Goal: Check status: Check status

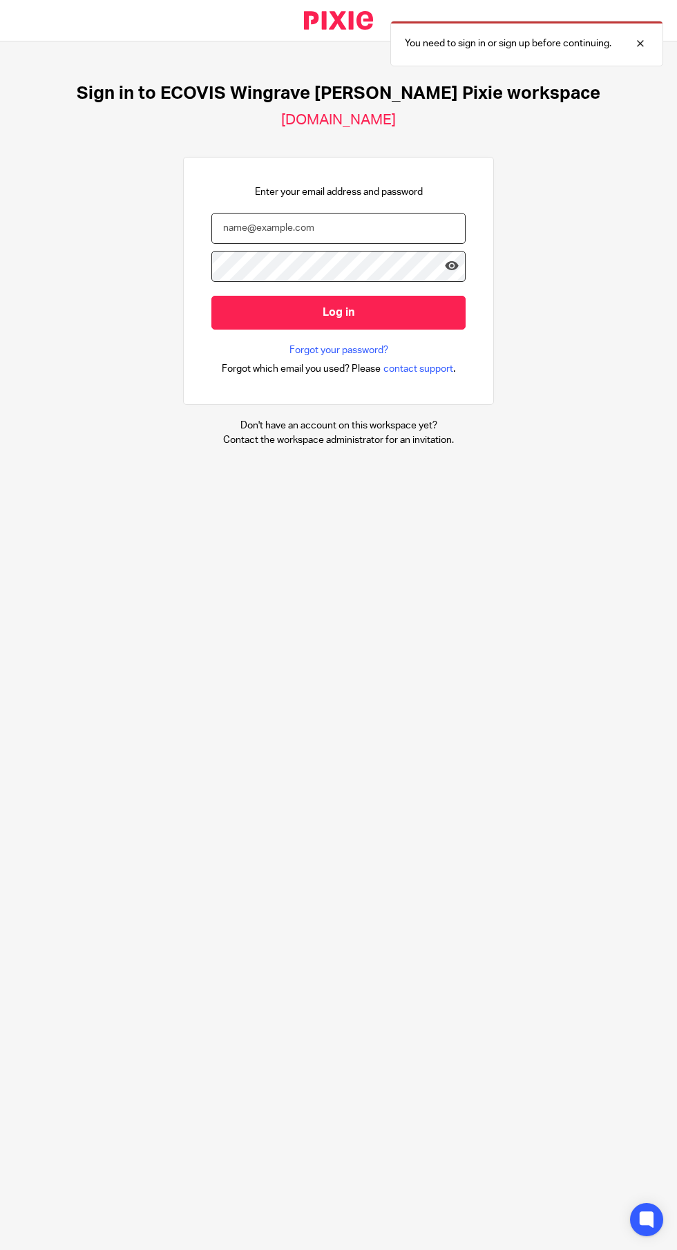
click at [301, 228] on input "email" at bounding box center [339, 228] width 254 height 31
type input "michael.cloke@ecovis.co.uk"
click at [212, 296] on input "Log in" at bounding box center [339, 313] width 254 height 34
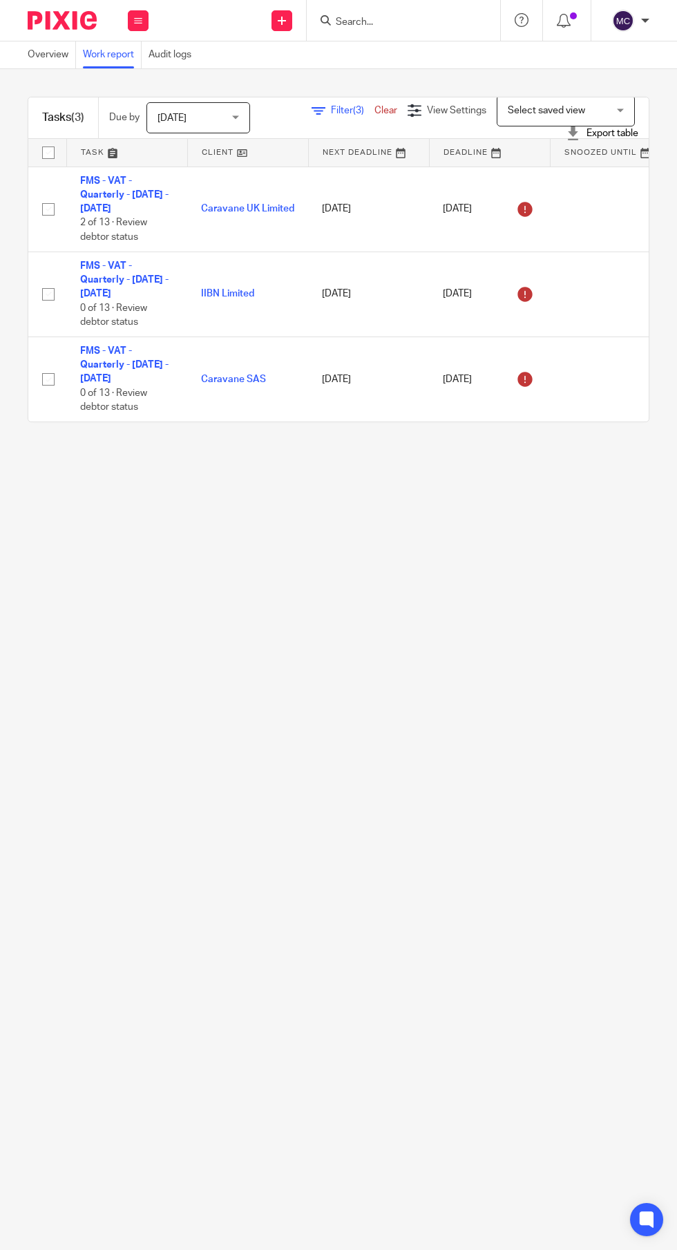
click at [323, 111] on icon at bounding box center [319, 111] width 14 height 14
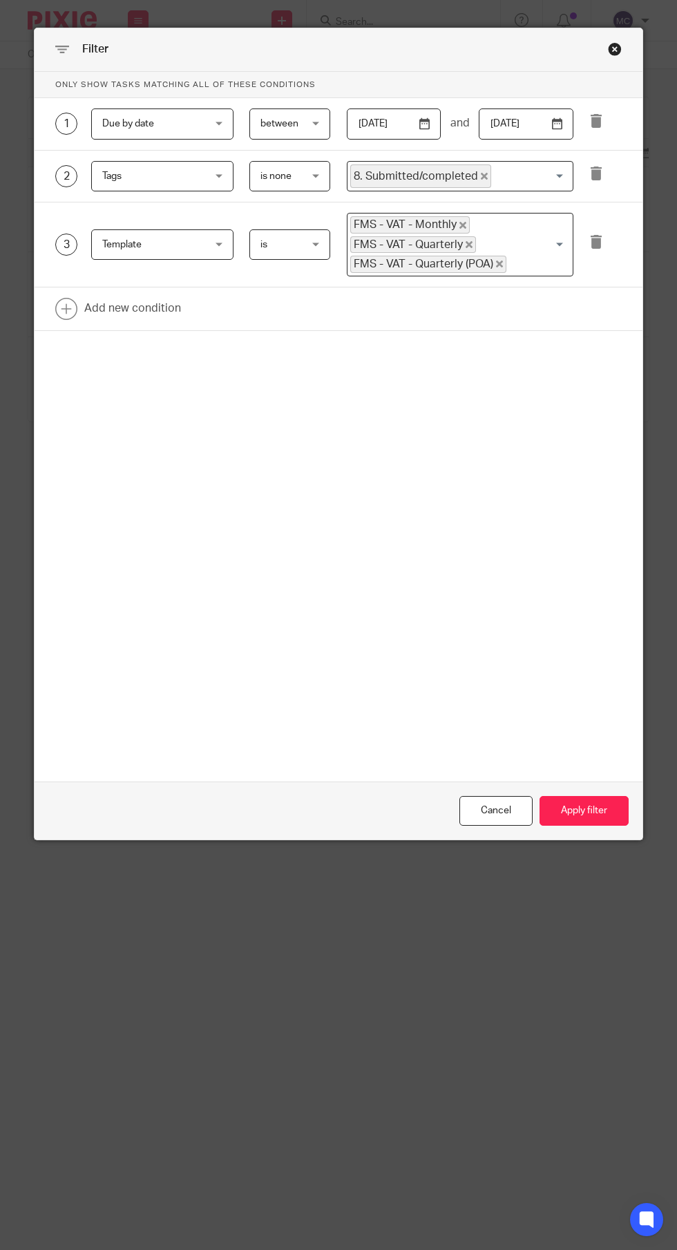
click at [419, 124] on input "2025-07-14" at bounding box center [394, 124] width 95 height 31
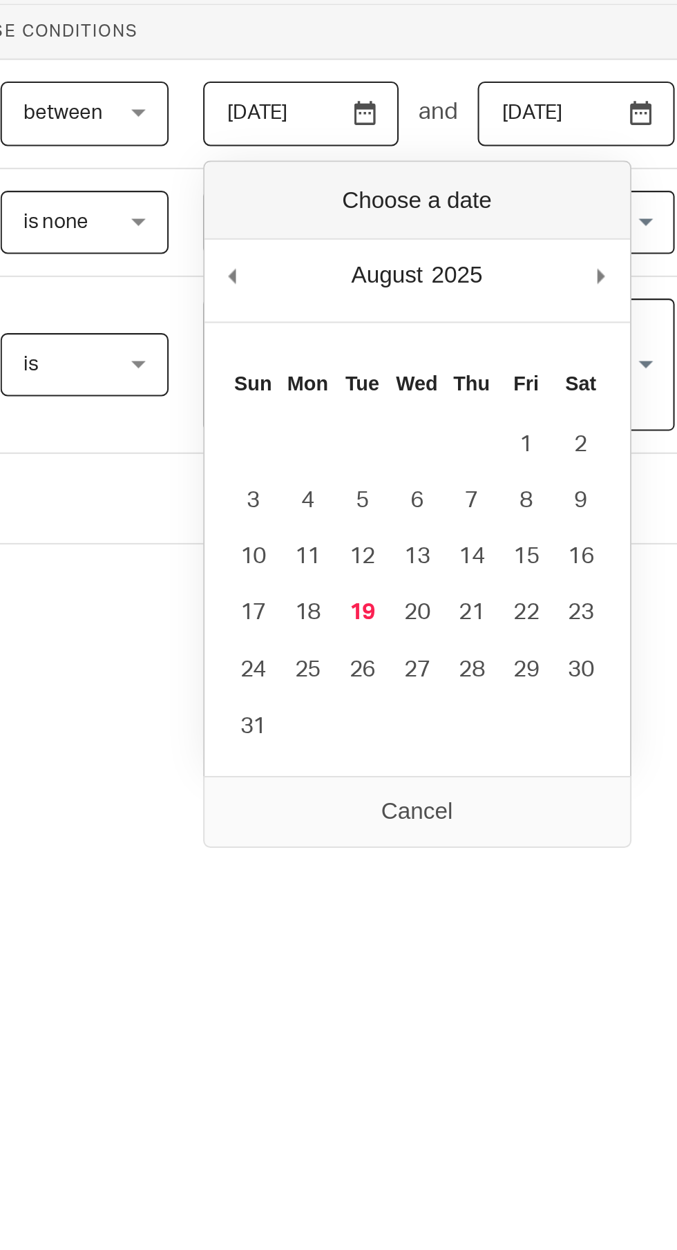
type input "[DATE]"
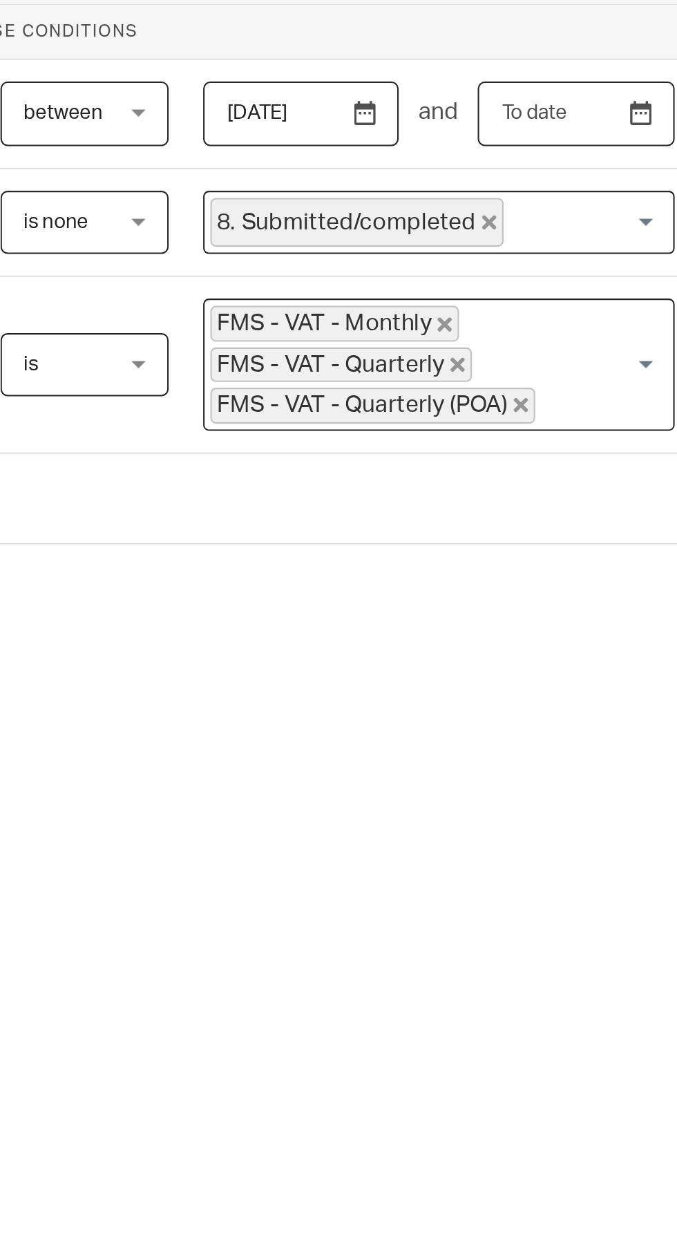
click at [552, 126] on input "text" at bounding box center [526, 124] width 95 height 31
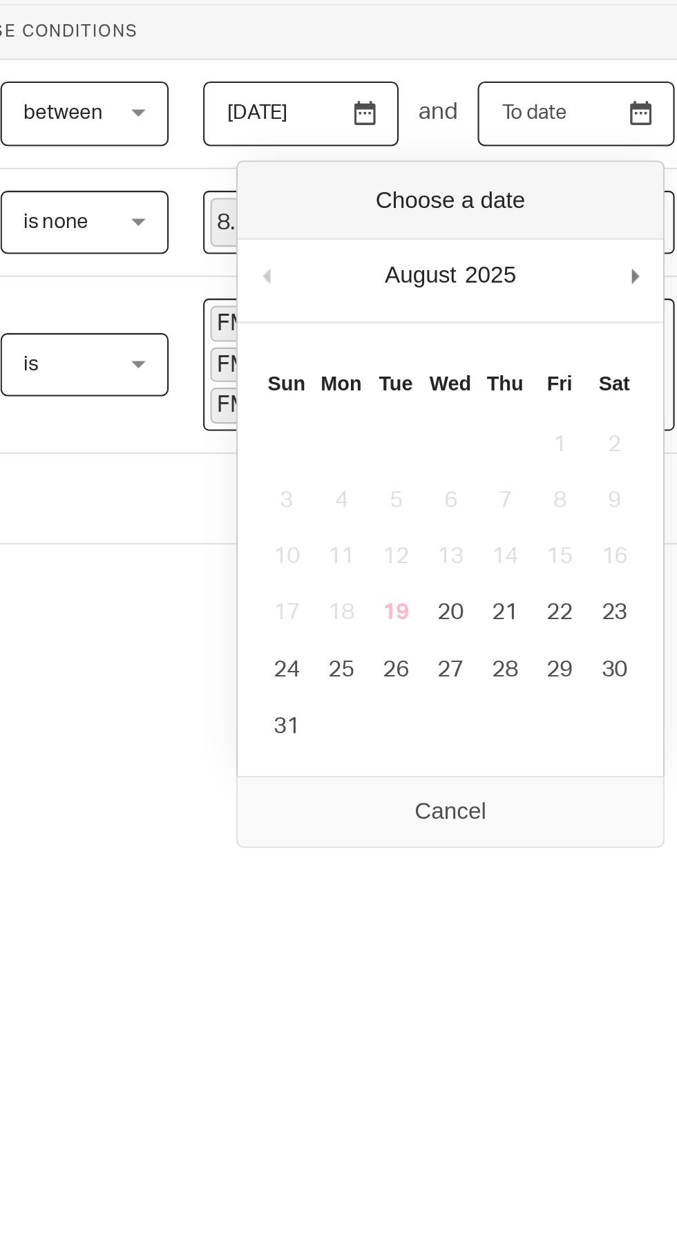
click at [554, 124] on input "Use the arrow keys to pick a date" at bounding box center [526, 124] width 95 height 31
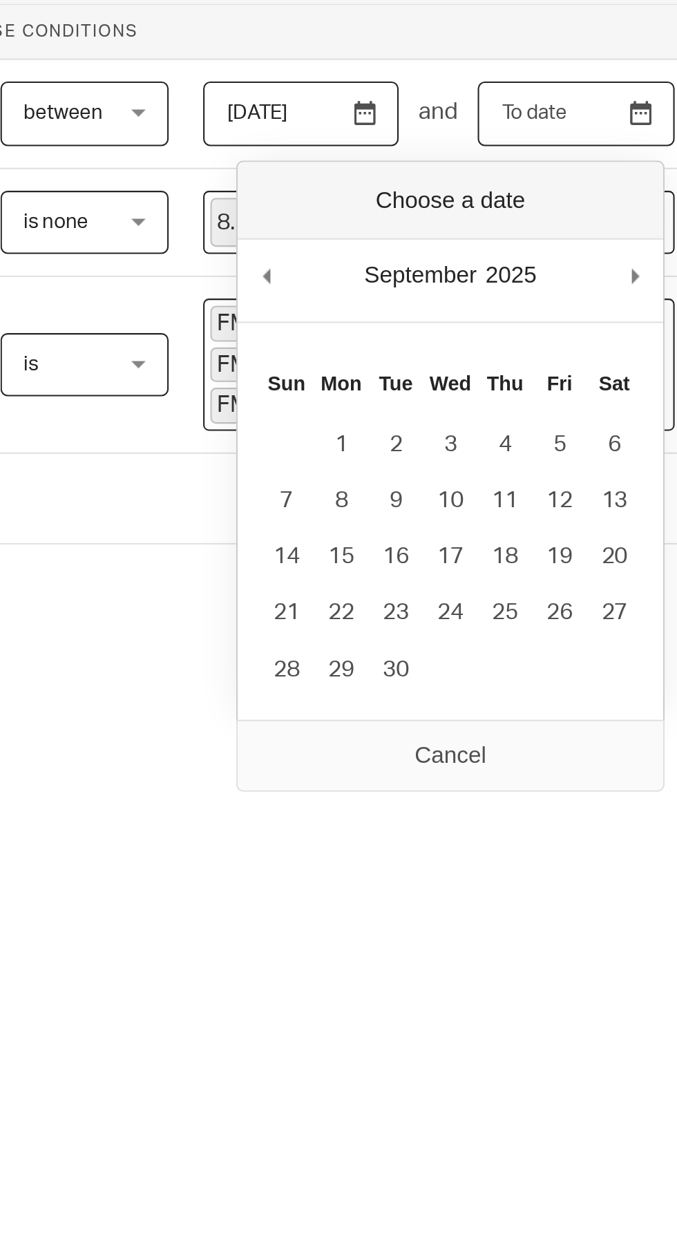
type input "[DATE]"
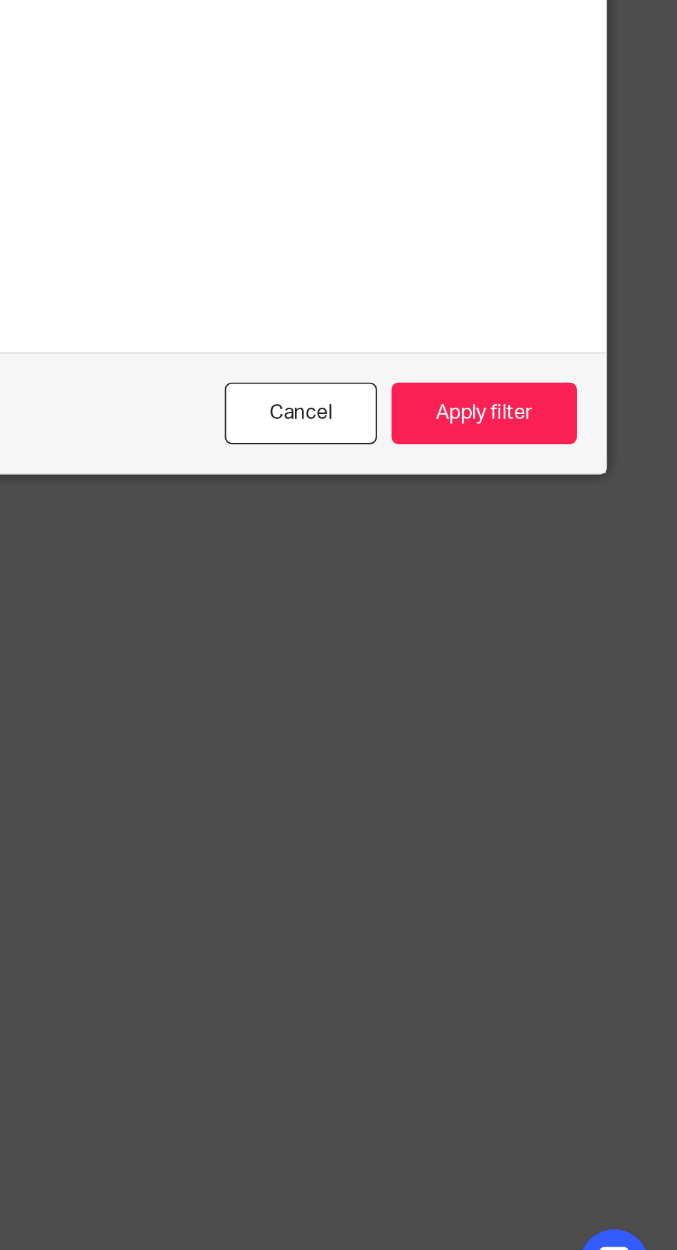
click at [602, 826] on button "Apply filter" at bounding box center [584, 811] width 89 height 30
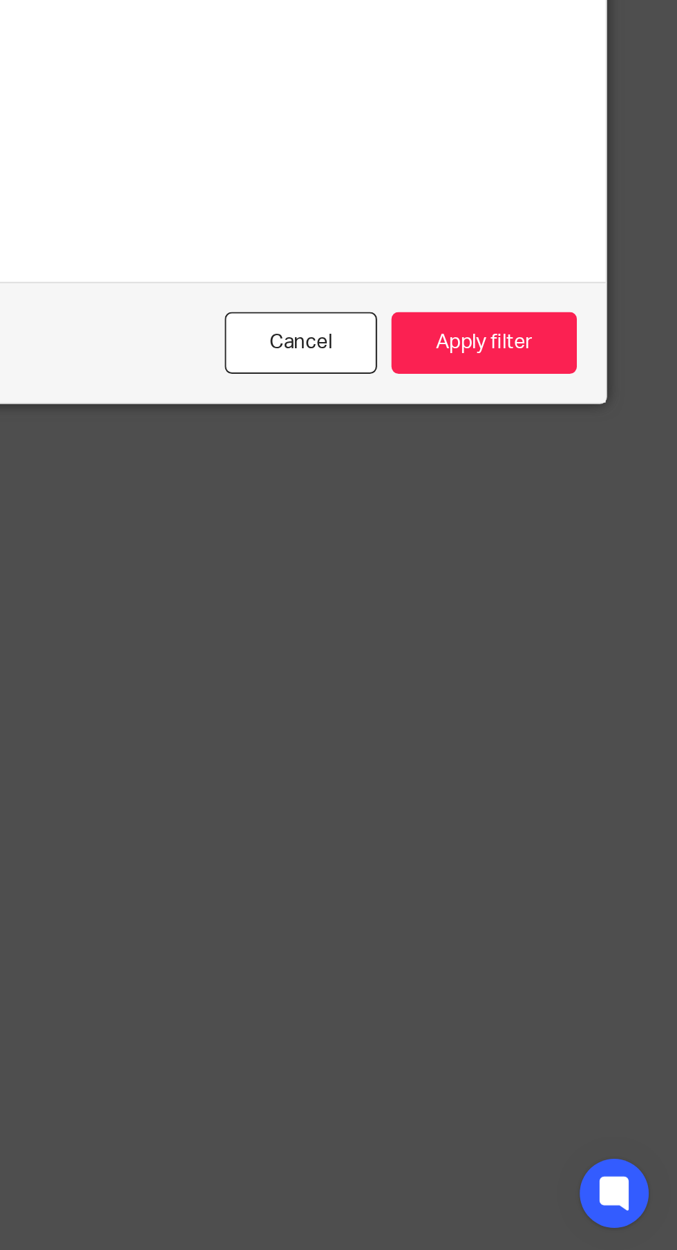
scroll to position [5, 0]
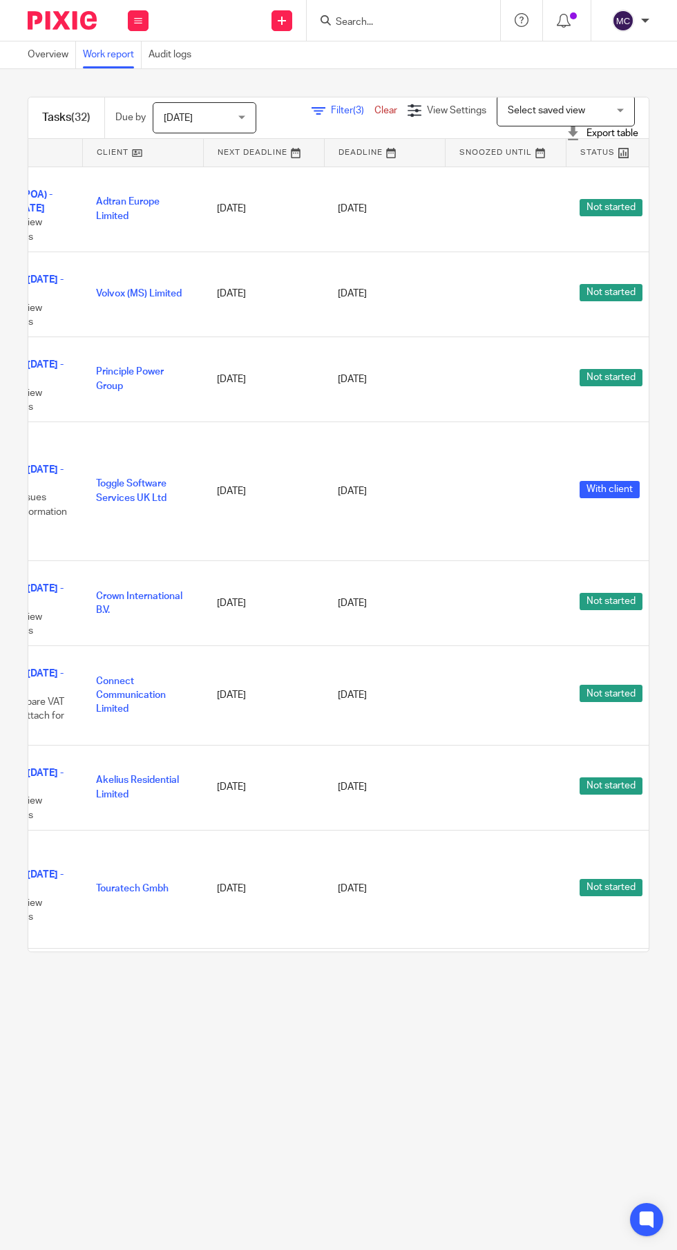
scroll to position [0, 126]
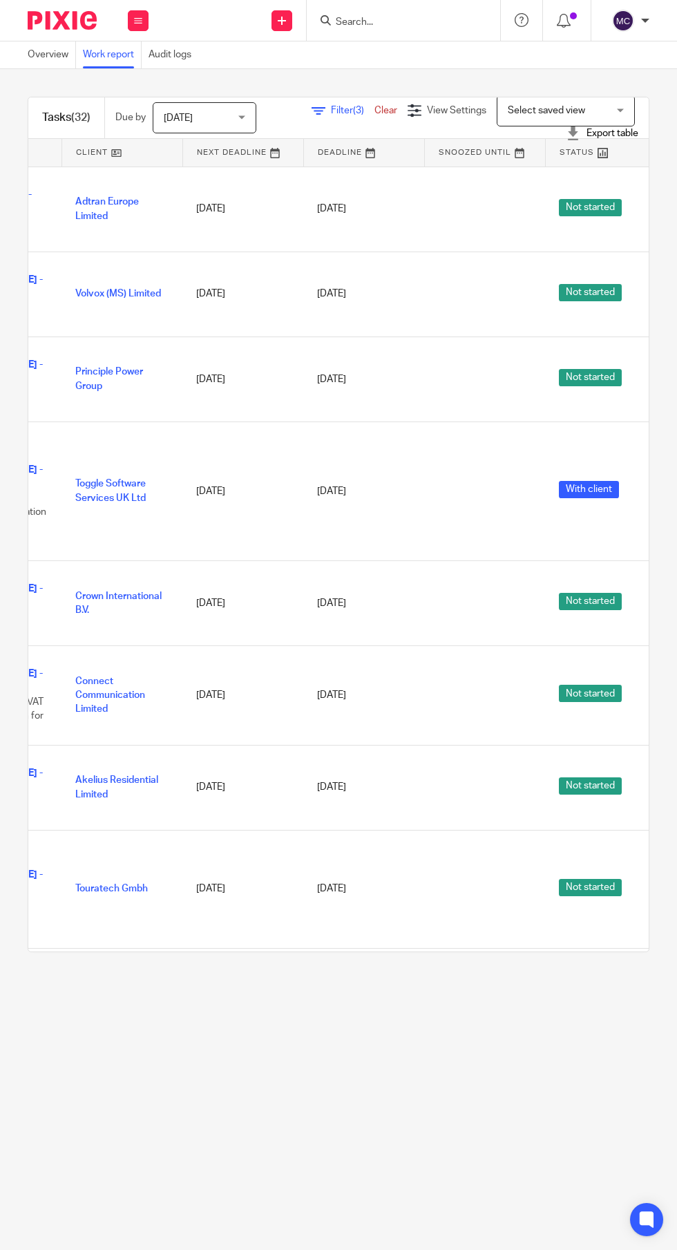
click at [341, 111] on span "Filter (3)" at bounding box center [353, 111] width 44 height 10
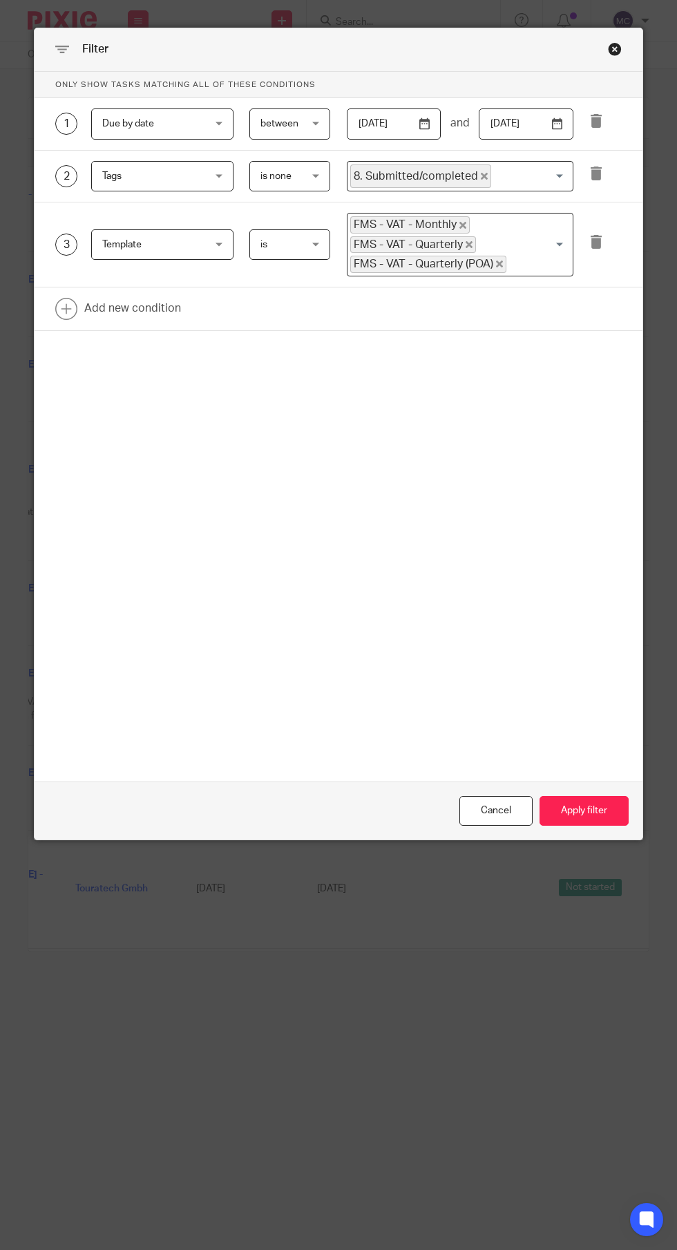
click at [158, 310] on link at bounding box center [339, 309] width 608 height 43
click at [189, 307] on div "Field" at bounding box center [154, 313] width 104 height 29
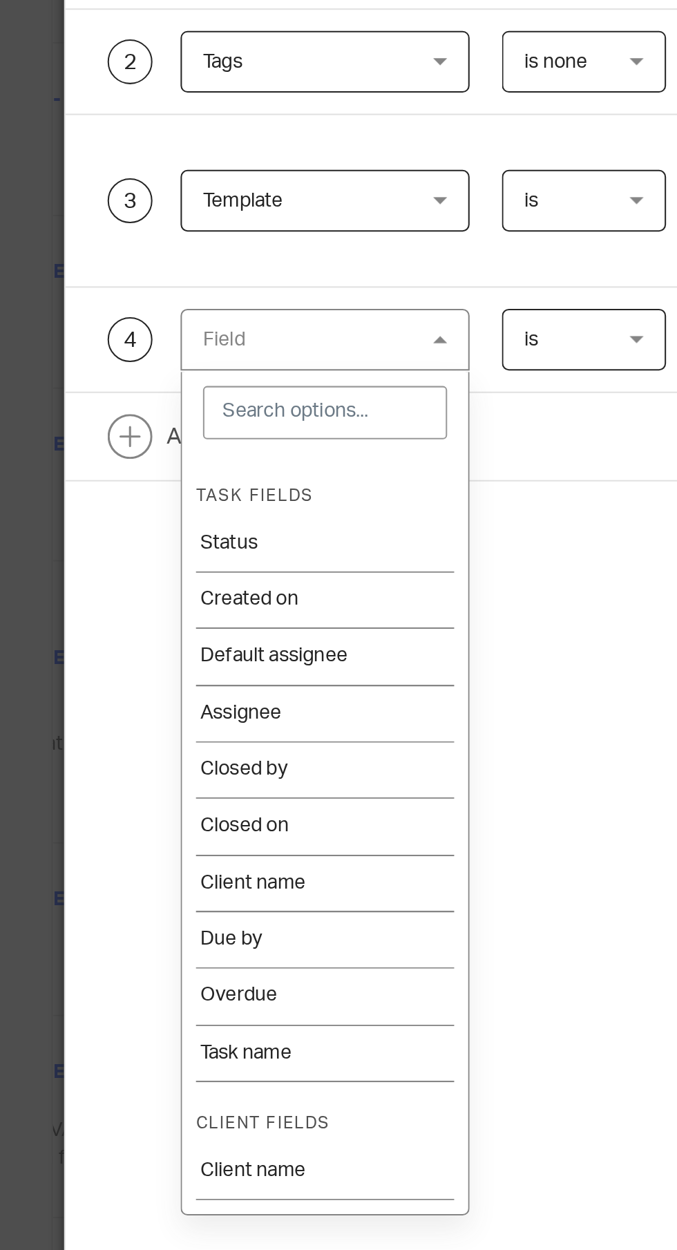
click at [173, 469] on li "Default assignee" at bounding box center [162, 469] width 141 height 28
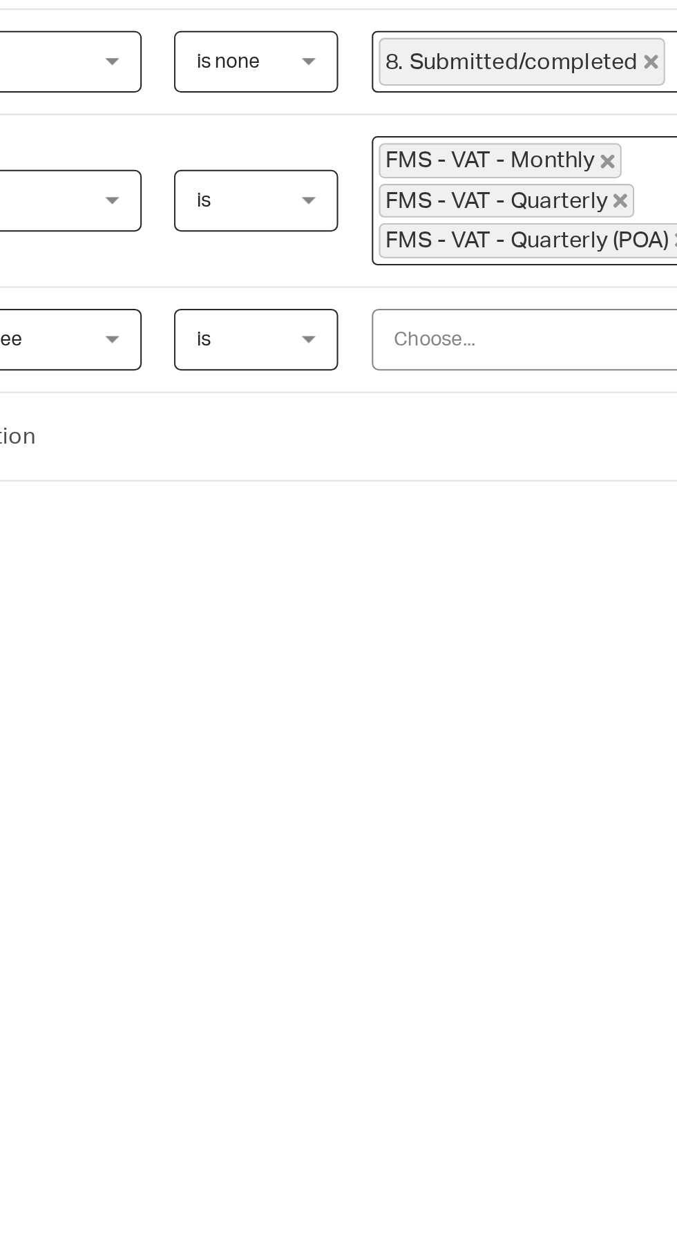
click at [435, 311] on div "Choose..." at bounding box center [444, 313] width 172 height 29
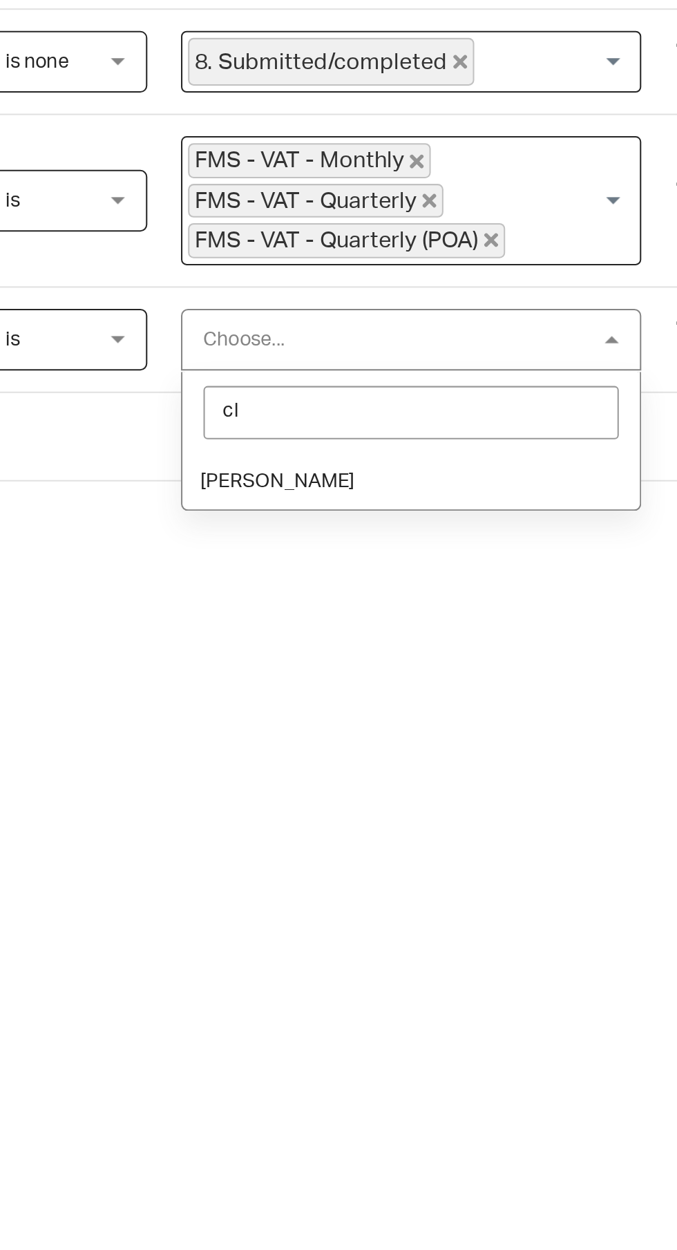
type input "clo"
click at [411, 369] on li "[PERSON_NAME]" at bounding box center [460, 383] width 225 height 28
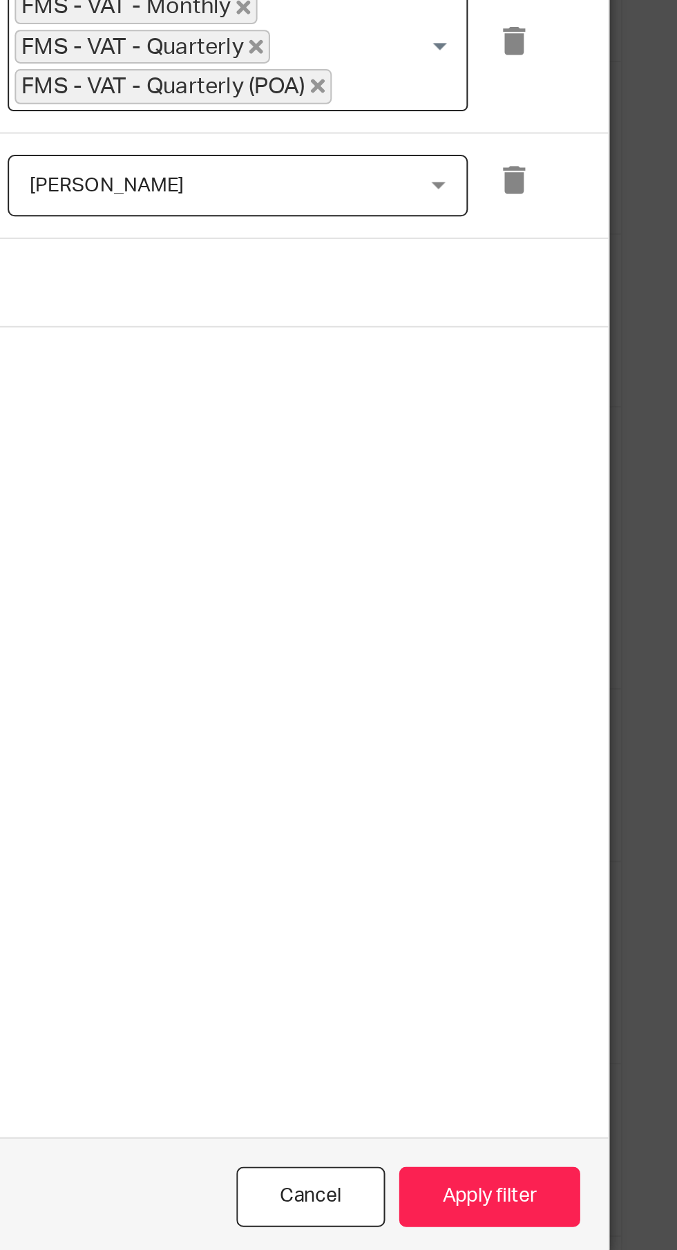
scroll to position [0, 0]
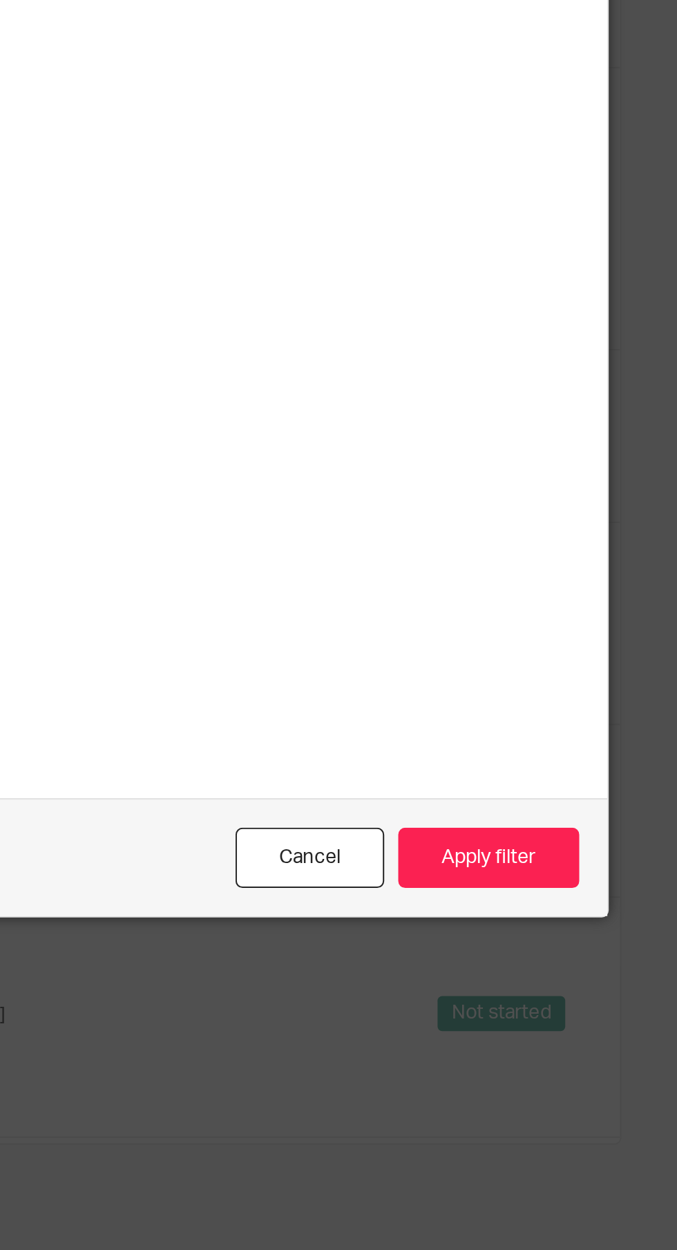
click at [595, 826] on button "Apply filter" at bounding box center [584, 811] width 89 height 30
